Goal: Information Seeking & Learning: Compare options

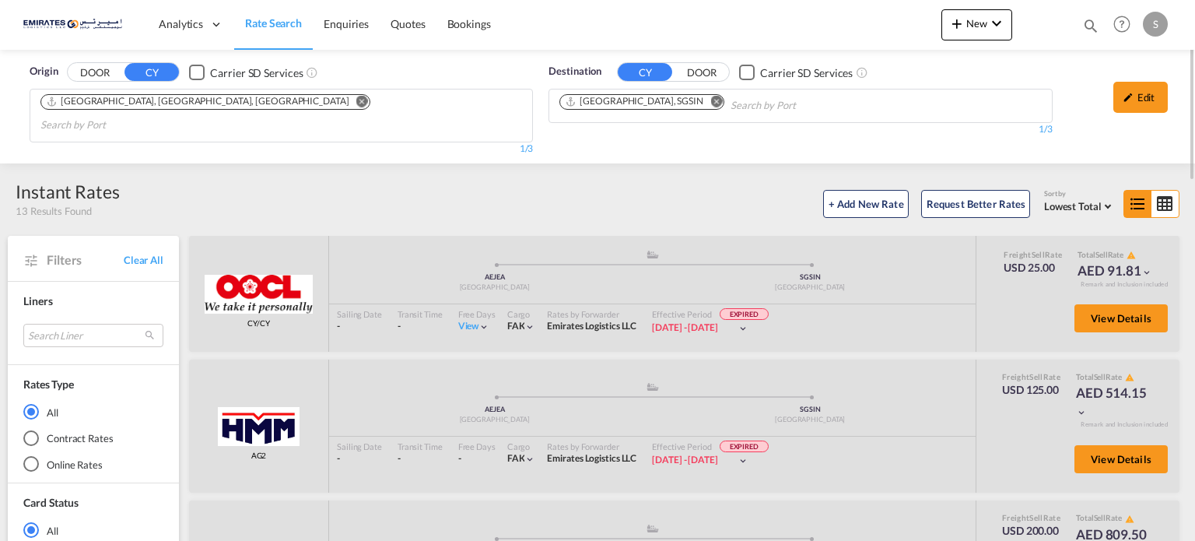
click at [710, 102] on md-icon "Remove" at bounding box center [716, 102] width 12 height 12
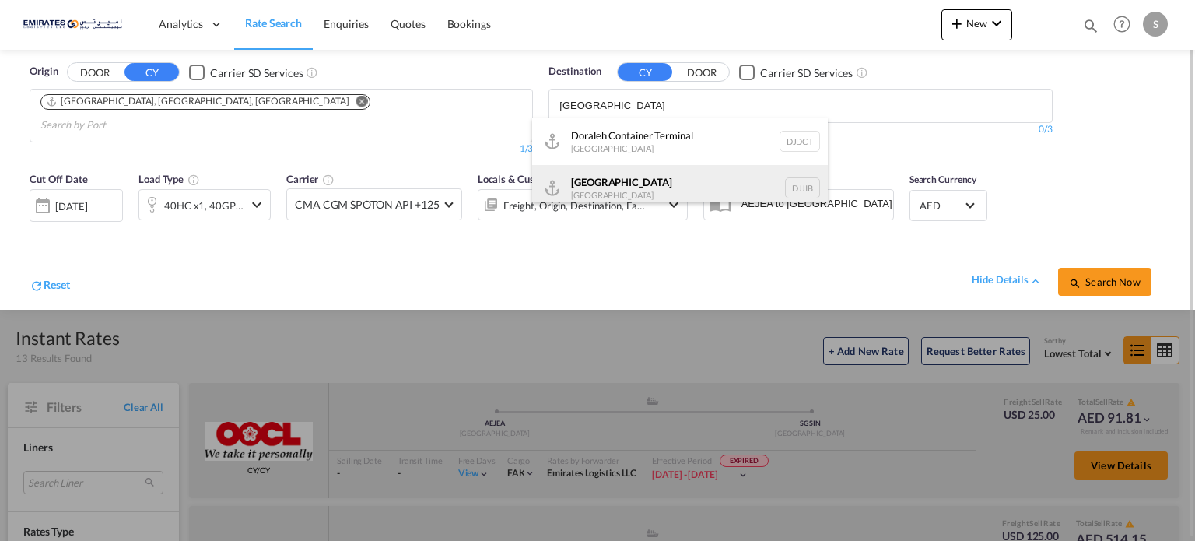
type input "[GEOGRAPHIC_DATA]"
click at [569, 185] on div "[GEOGRAPHIC_DATA] [GEOGRAPHIC_DATA] DJJIB" at bounding box center [680, 188] width 296 height 47
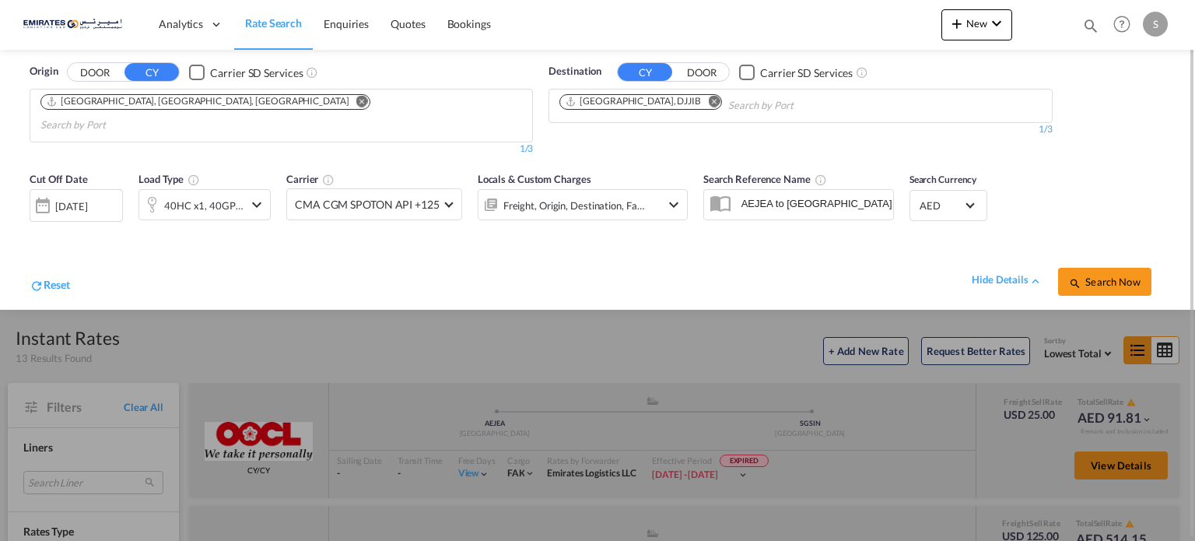
click at [81, 199] on div "[DATE]" at bounding box center [71, 206] width 32 height 14
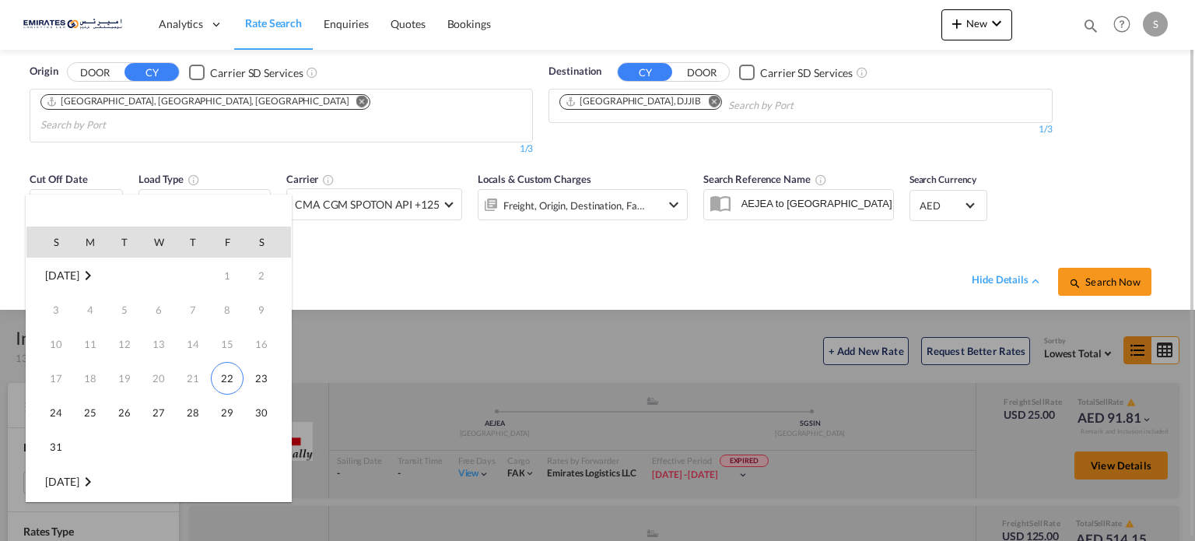
click at [275, 418] on span "30" at bounding box center [261, 412] width 31 height 31
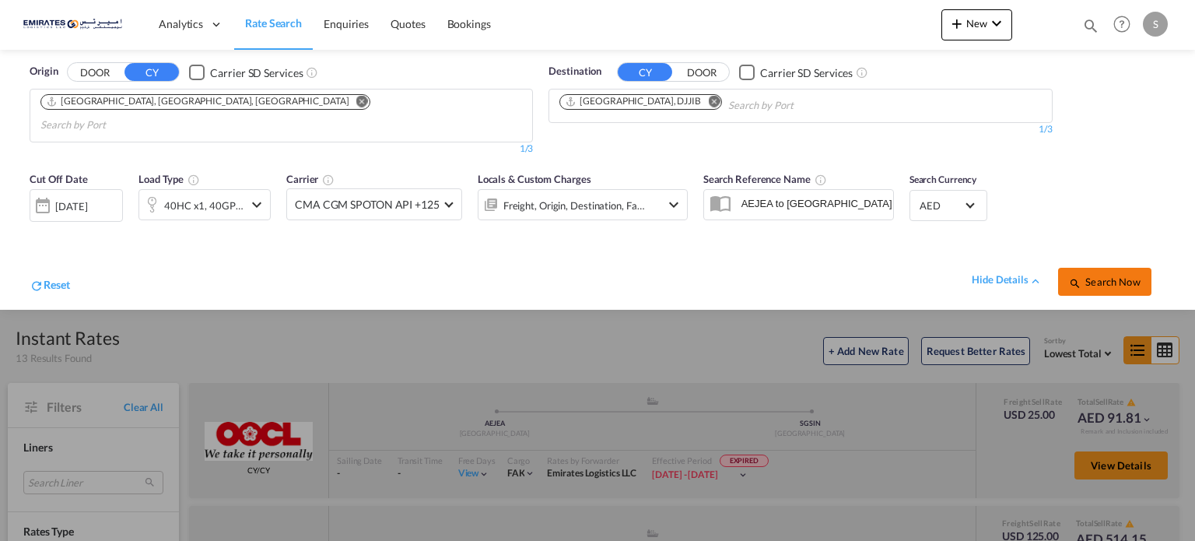
click at [1090, 275] on span "Search Now" at bounding box center [1104, 281] width 71 height 12
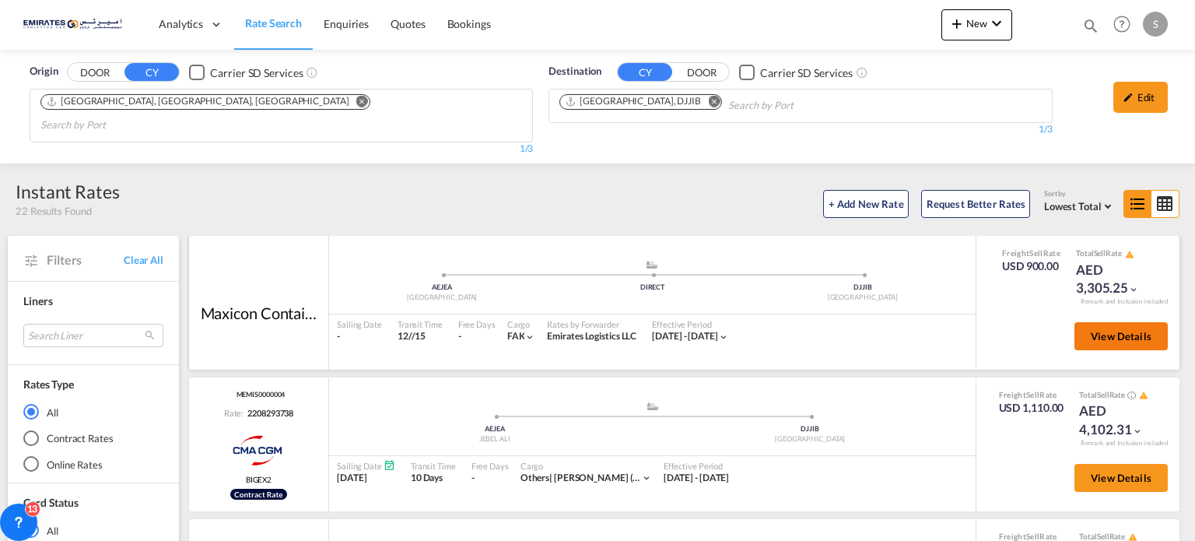
click at [1119, 322] on button "View Details" at bounding box center [1120, 336] width 93 height 28
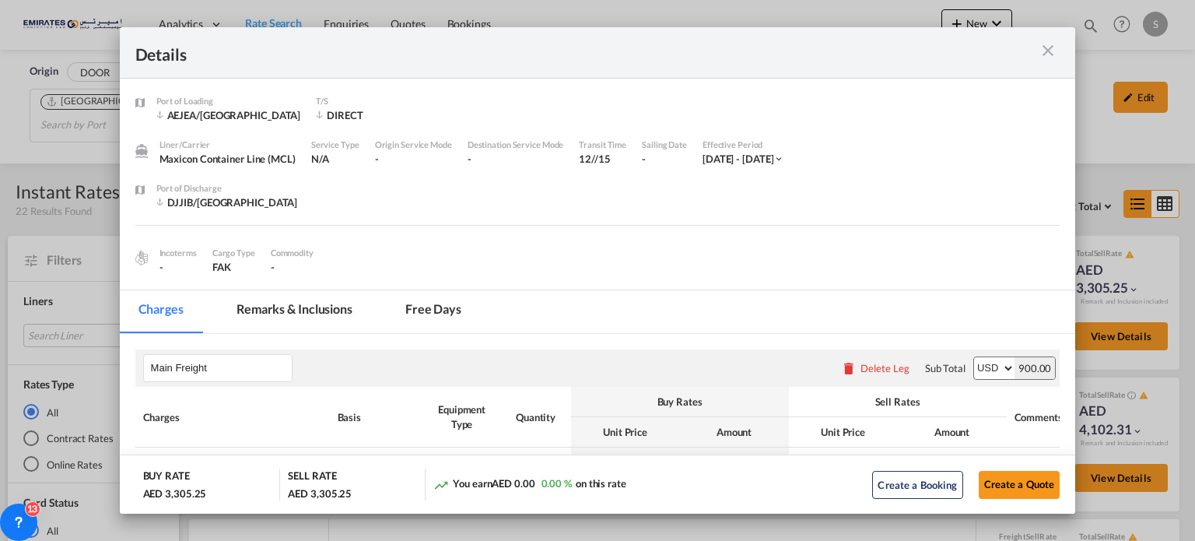
scroll to position [131, 0]
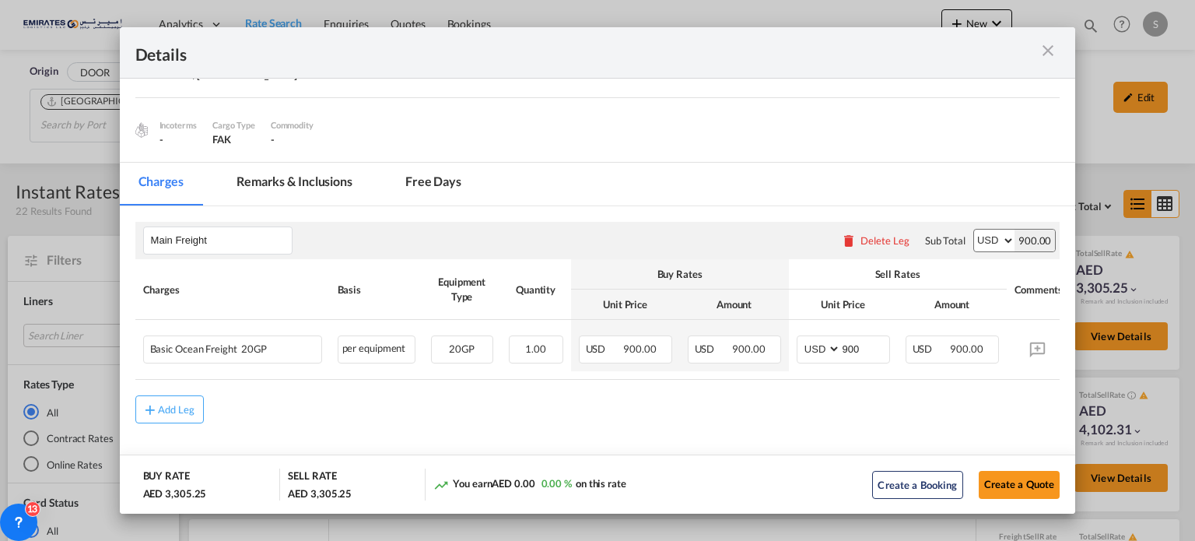
click at [1052, 49] on md-icon "icon-close m-3 fg-AAA8AD cursor" at bounding box center [1047, 50] width 19 height 19
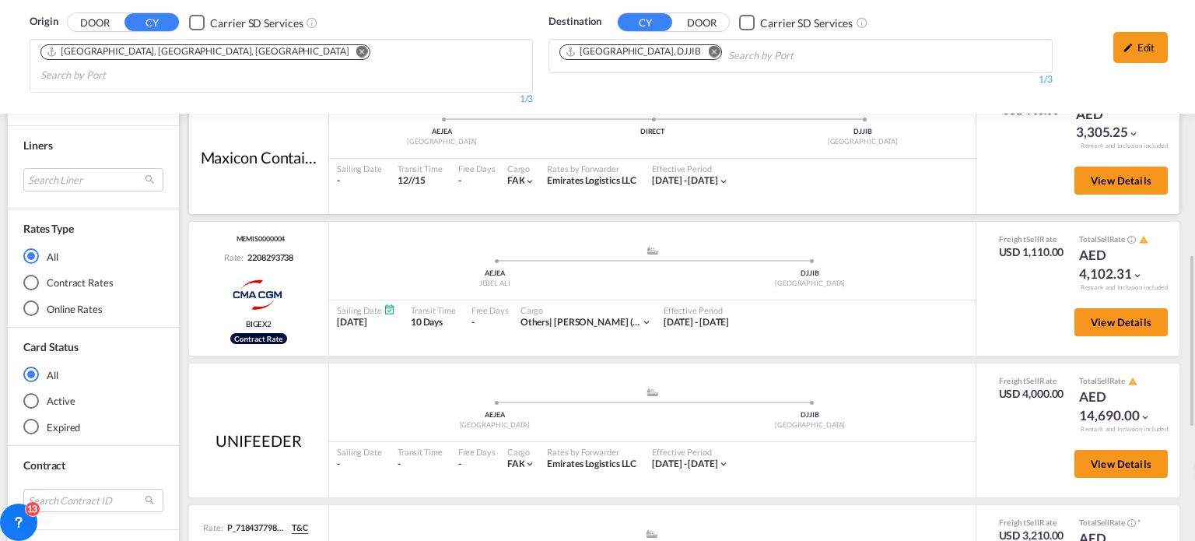
scroll to position [311, 0]
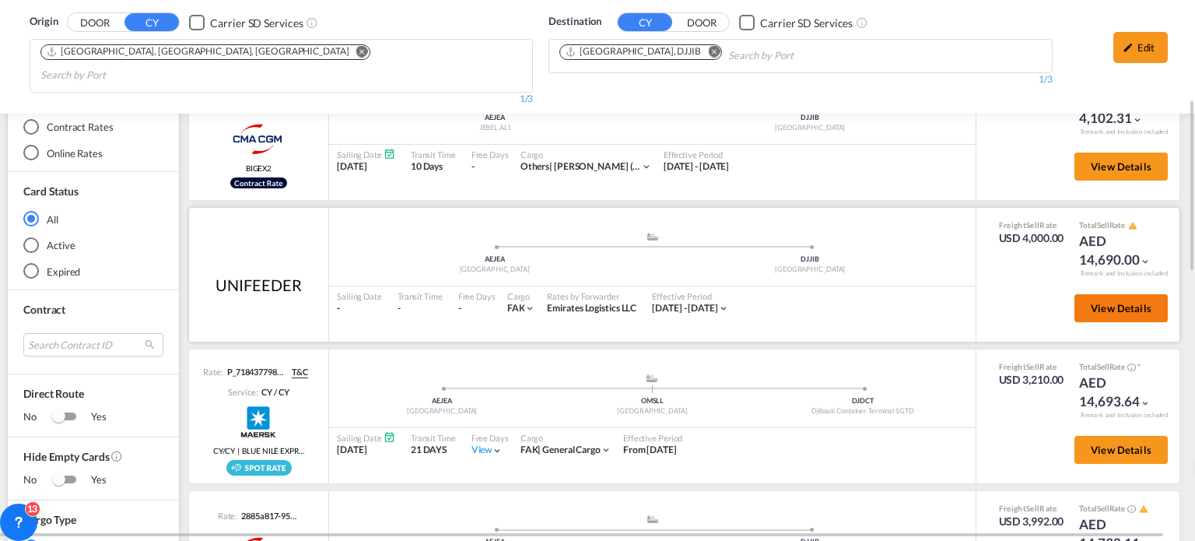
click at [1090, 302] on span "View Details" at bounding box center [1120, 308] width 61 height 12
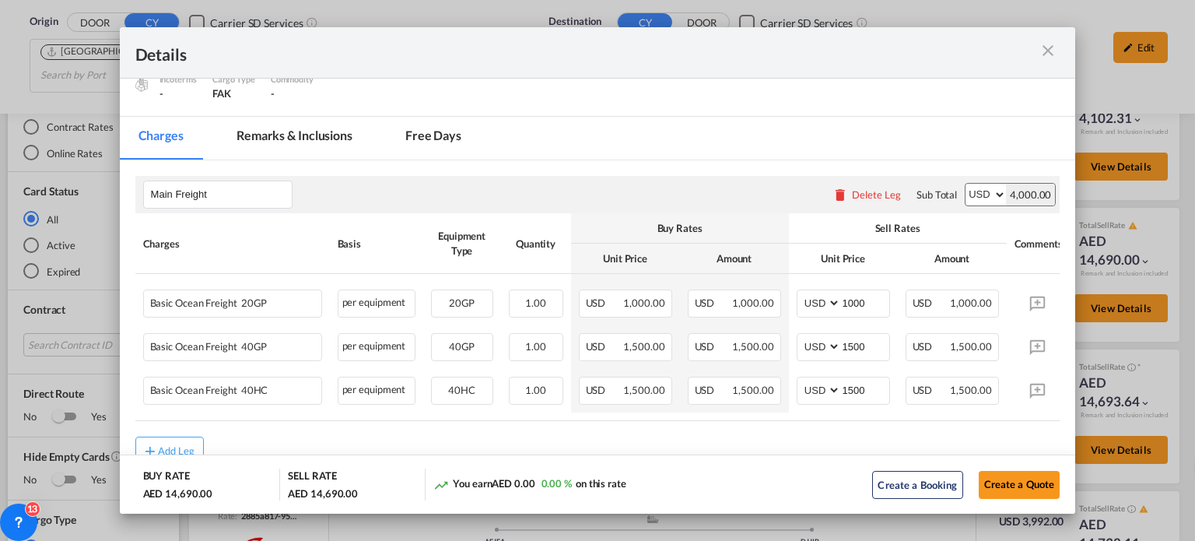
scroll to position [218, 0]
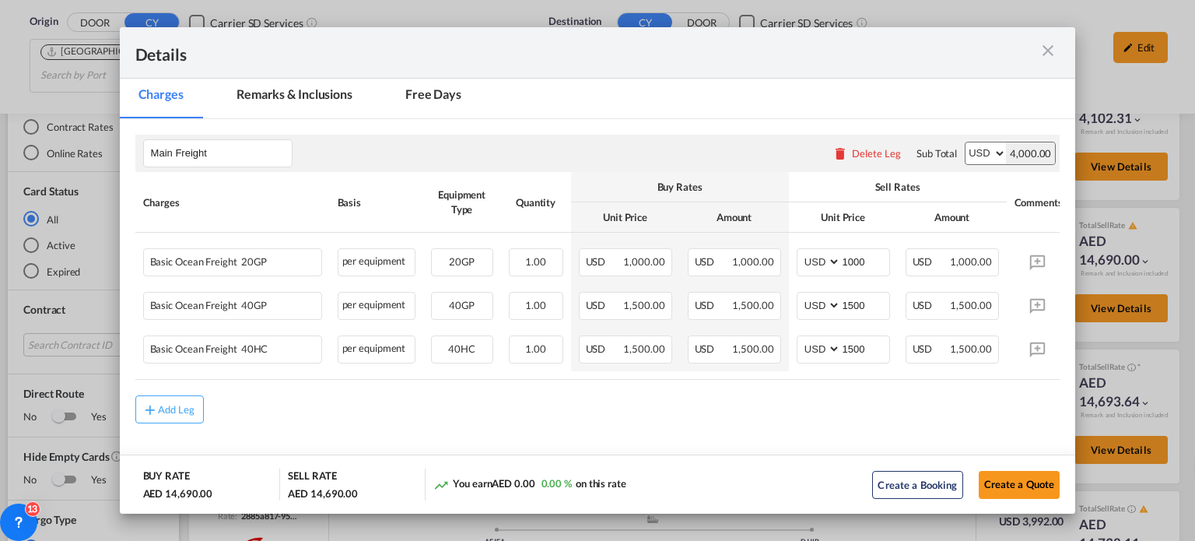
click at [1042, 50] on md-icon "icon-close m-3 fg-AAA8AD cursor" at bounding box center [1047, 50] width 19 height 19
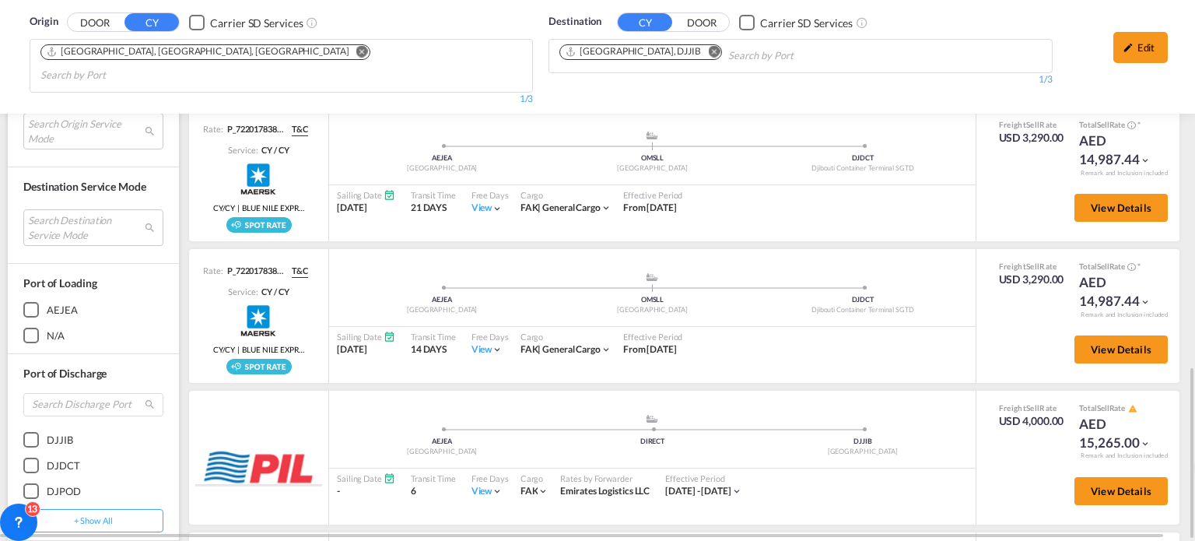
scroll to position [270, 0]
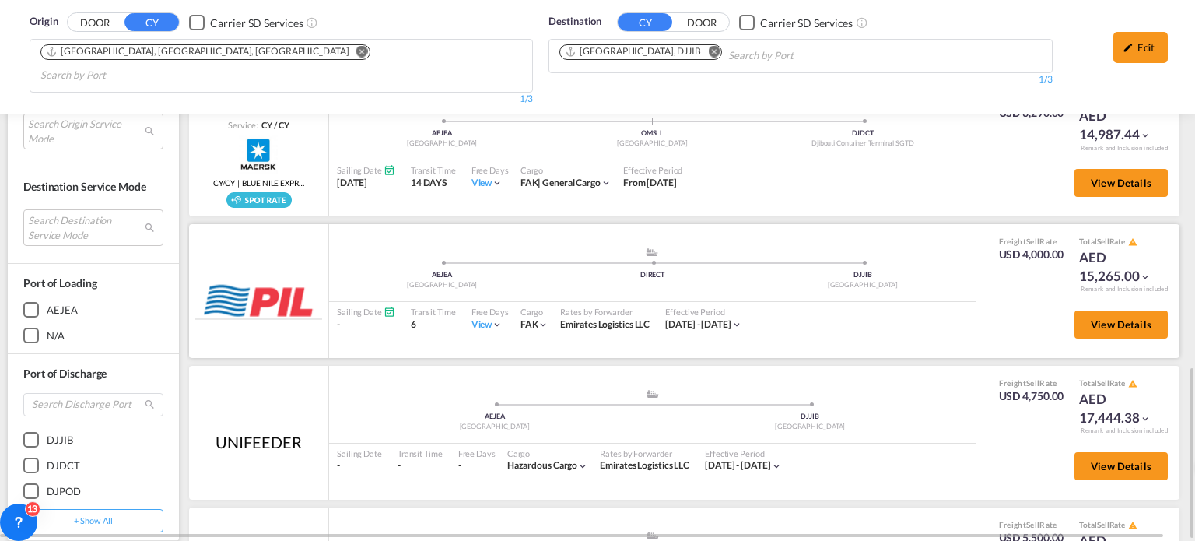
click at [478, 318] on div "View" at bounding box center [487, 324] width 32 height 13
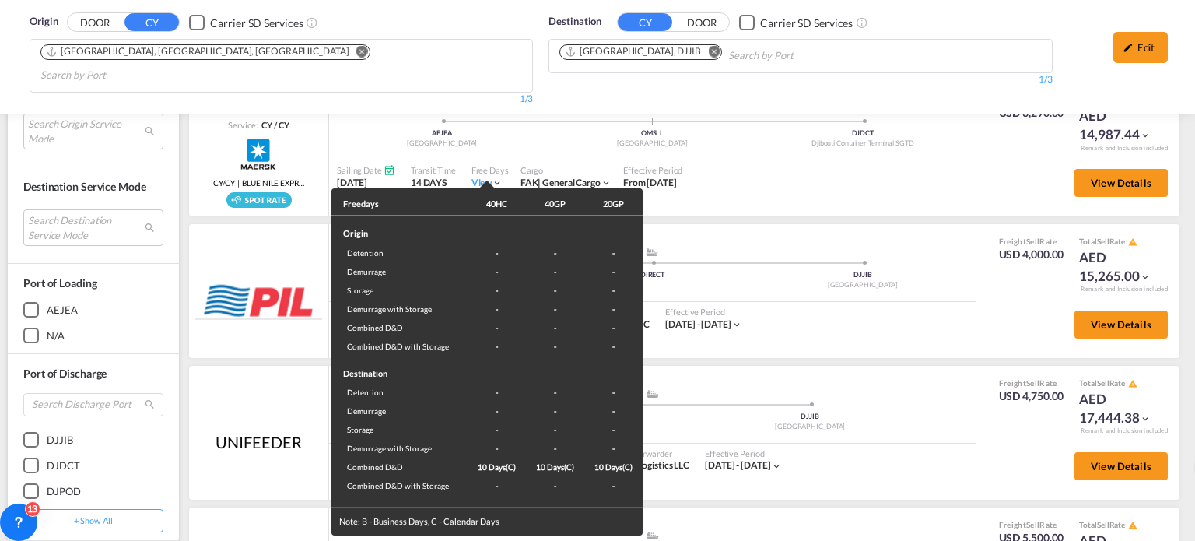
click at [870, 329] on div "Freedays 40HC 40GP 20GP Origin Detention - - - Demurrage - - - Storage - - - De…" at bounding box center [597, 270] width 1195 height 541
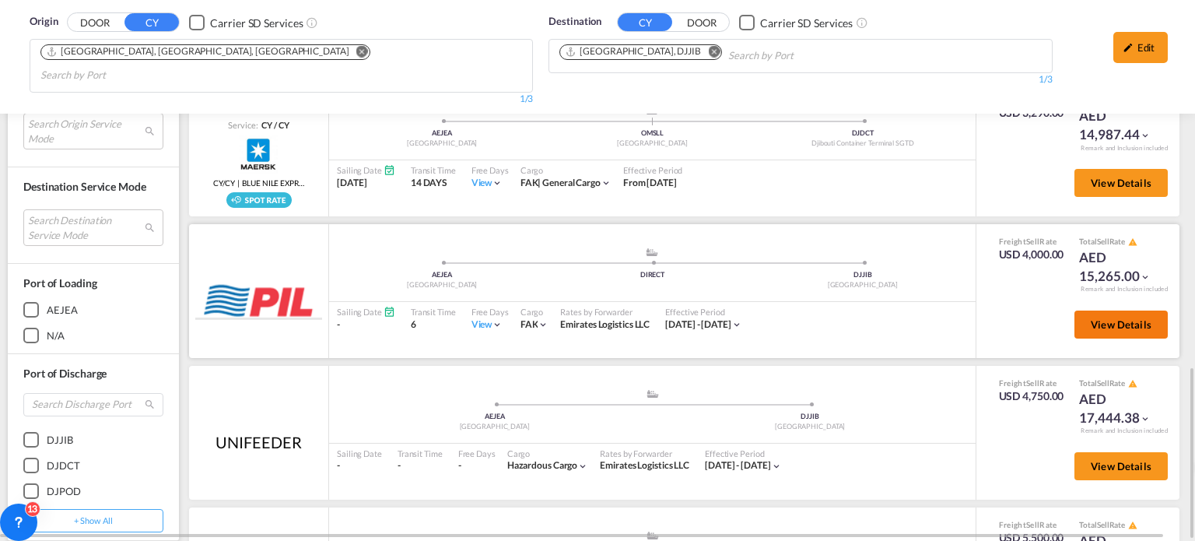
click at [1102, 318] on span "View Details" at bounding box center [1120, 324] width 61 height 12
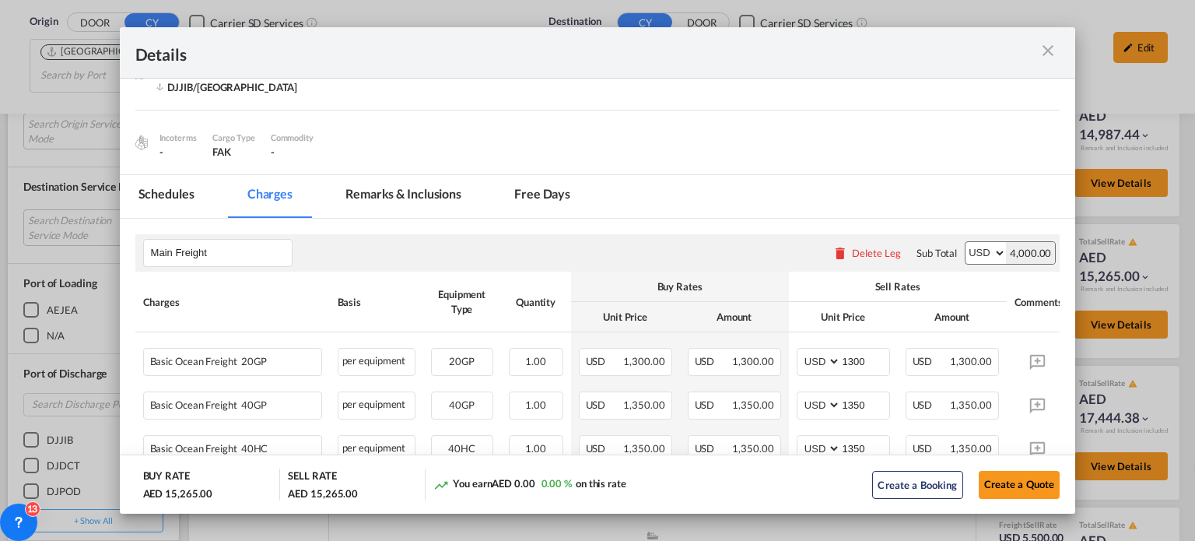
scroll to position [233, 0]
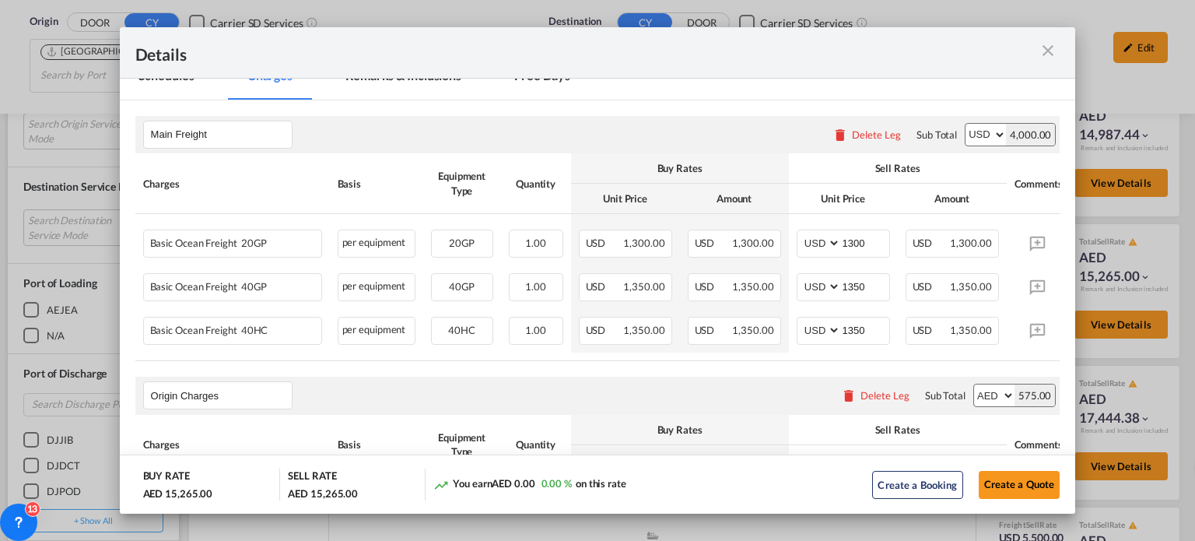
click at [1042, 51] on md-icon "icon-close m-3 fg-AAA8AD cursor" at bounding box center [1047, 50] width 19 height 19
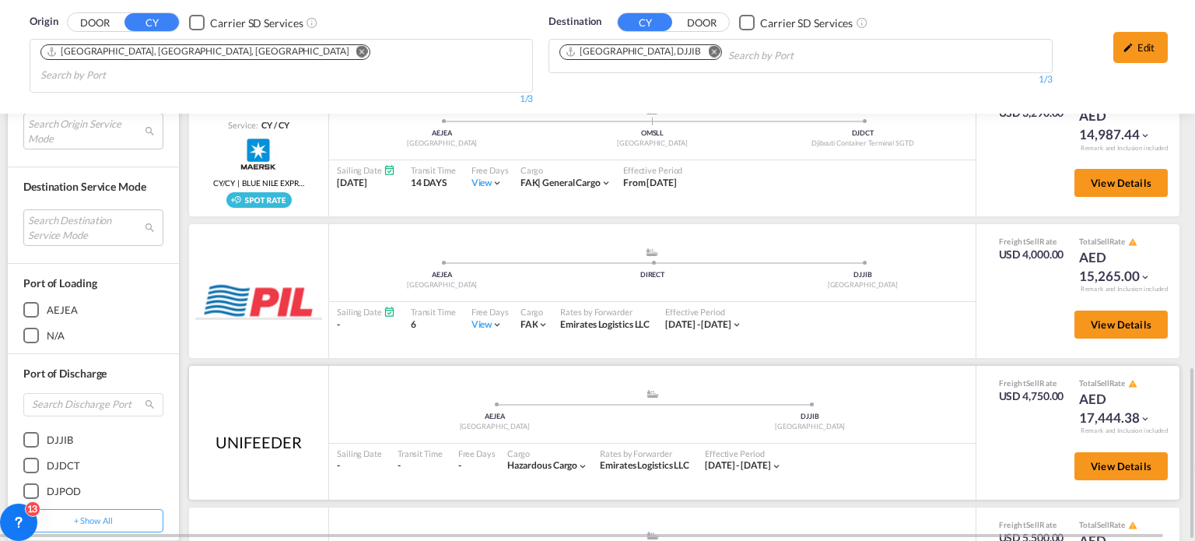
click at [471, 388] on div ".a{fill:#aaa8ad;} .a{fill:#aaa8ad;} AEJEA Port of [GEOGRAPHIC_DATA] [GEOGRAPHIC…" at bounding box center [652, 411] width 646 height 47
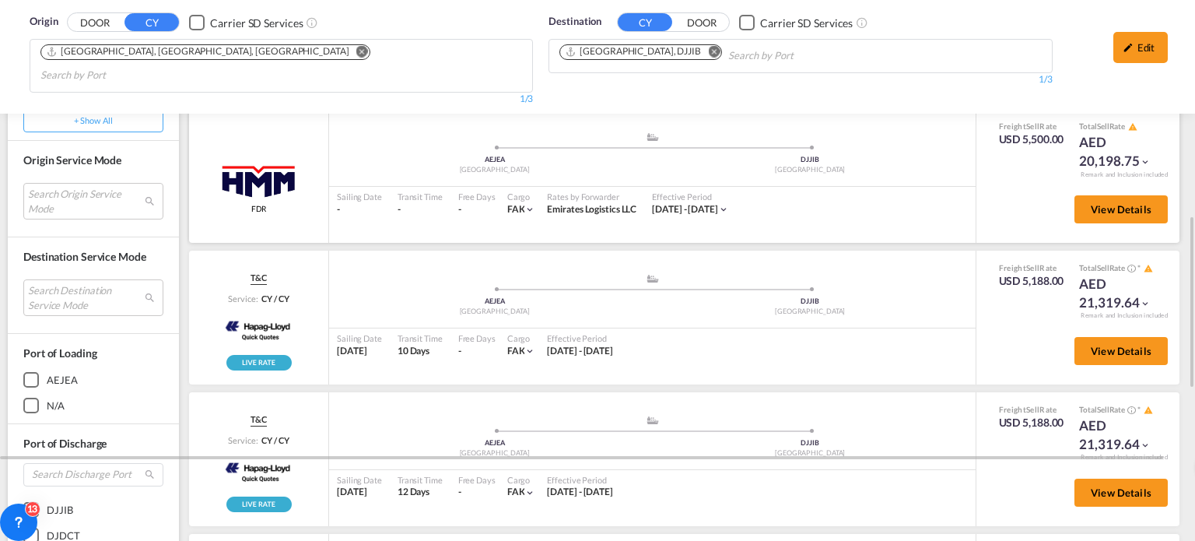
scroll to position [924, 0]
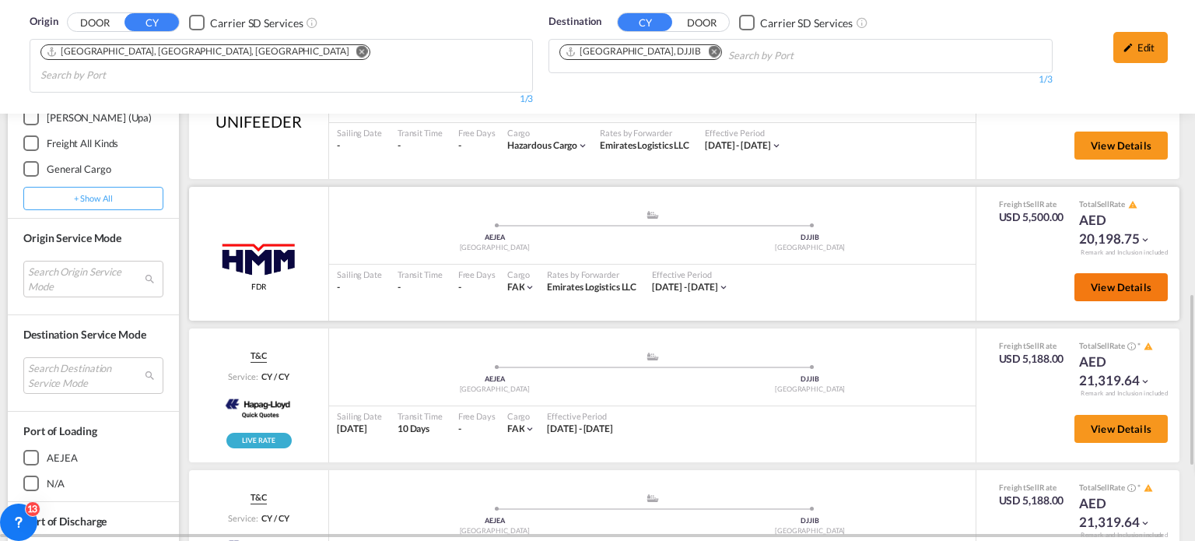
click at [1090, 281] on span "View Details" at bounding box center [1120, 287] width 61 height 12
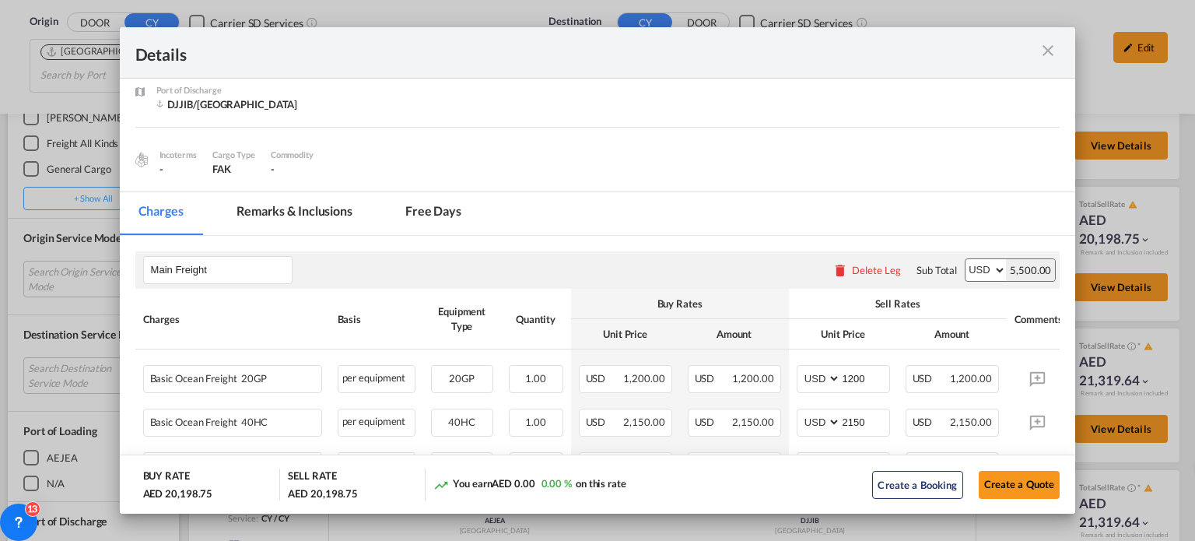
scroll to position [218, 0]
